Goal: Navigation & Orientation: Find specific page/section

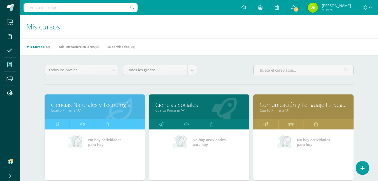
click at [129, 109] on link "Cuarto Primaria "A"" at bounding box center [95, 110] width 88 height 5
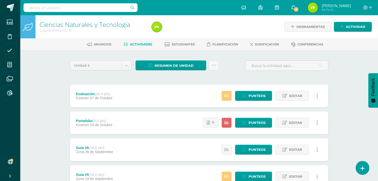
click at [295, 10] on span "2" at bounding box center [296, 10] width 6 height 6
click at [295, 10] on link "2" at bounding box center [293, 7] width 16 height 15
